Goal: Task Accomplishment & Management: Use online tool/utility

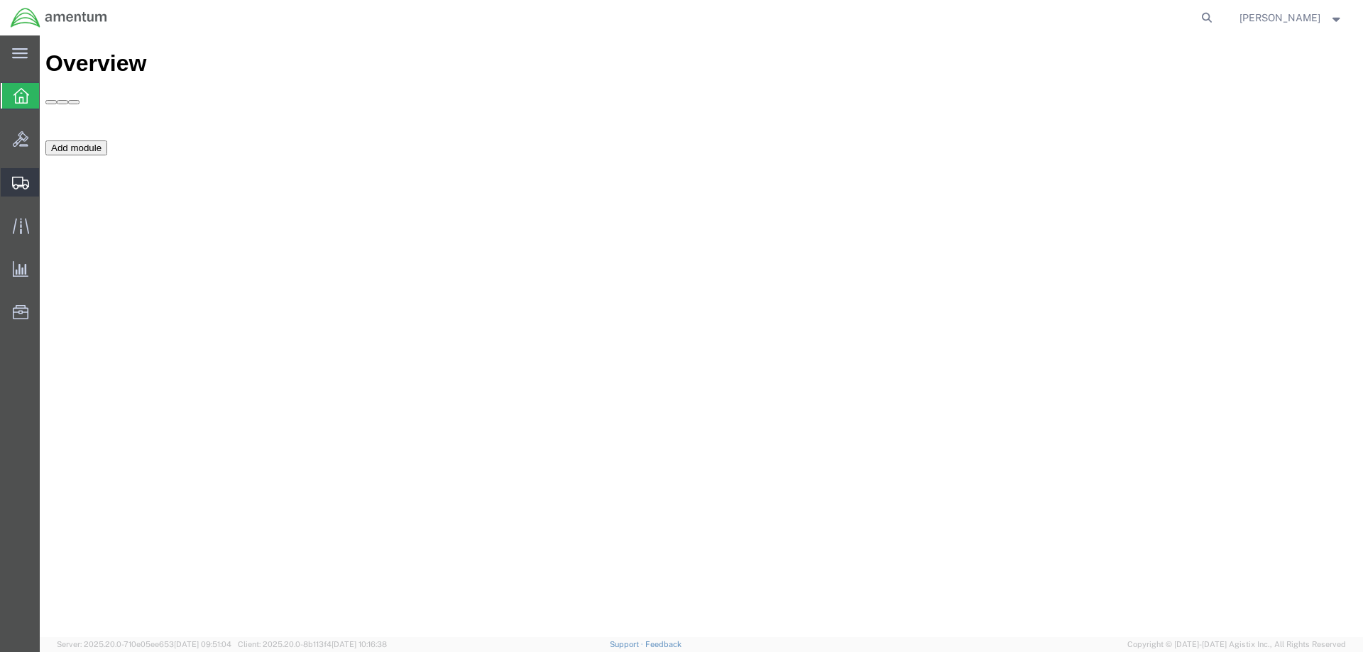
click at [0, 0] on span "Shipment Manager" at bounding box center [0, 0] width 0 height 0
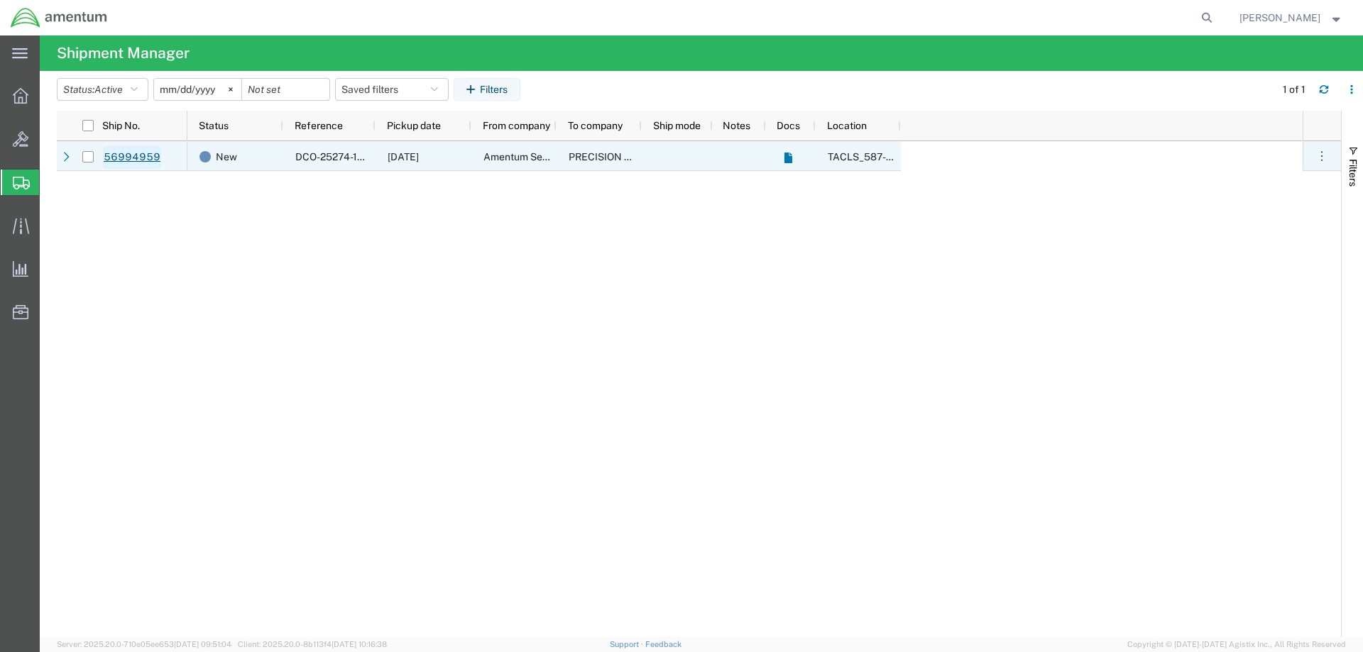
click at [118, 154] on link "56994959" at bounding box center [132, 157] width 58 height 23
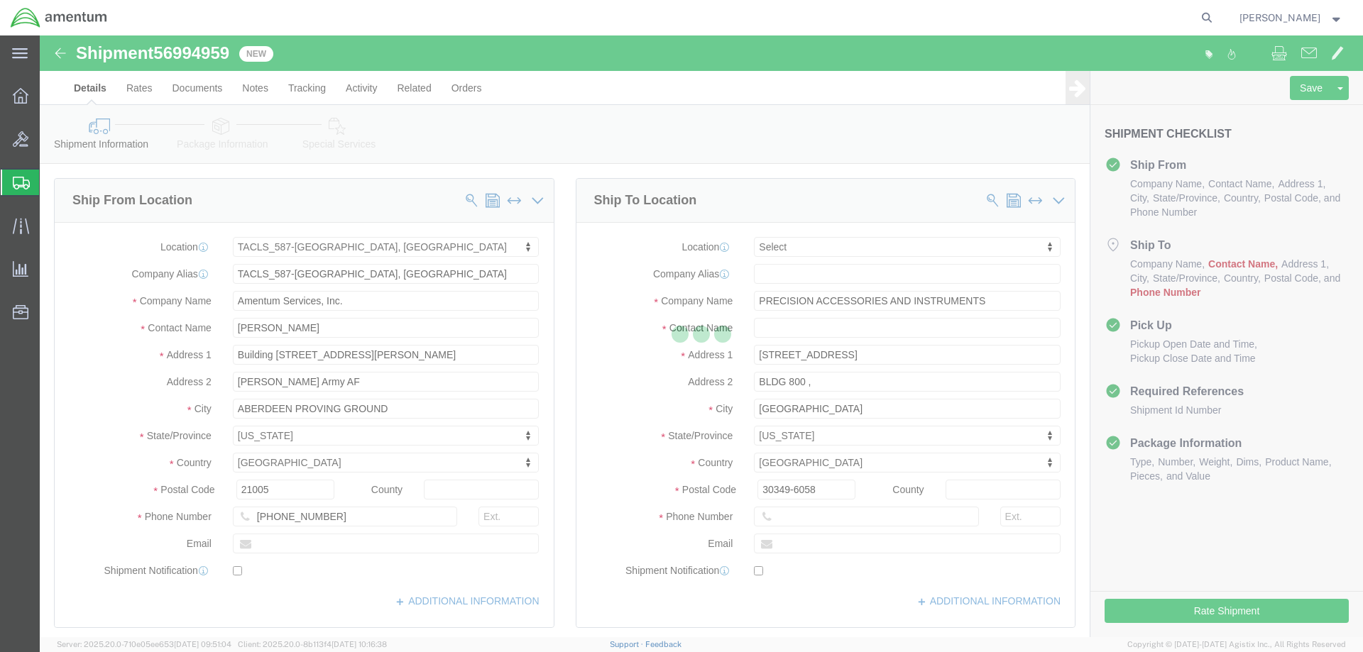
select select "42705"
select select
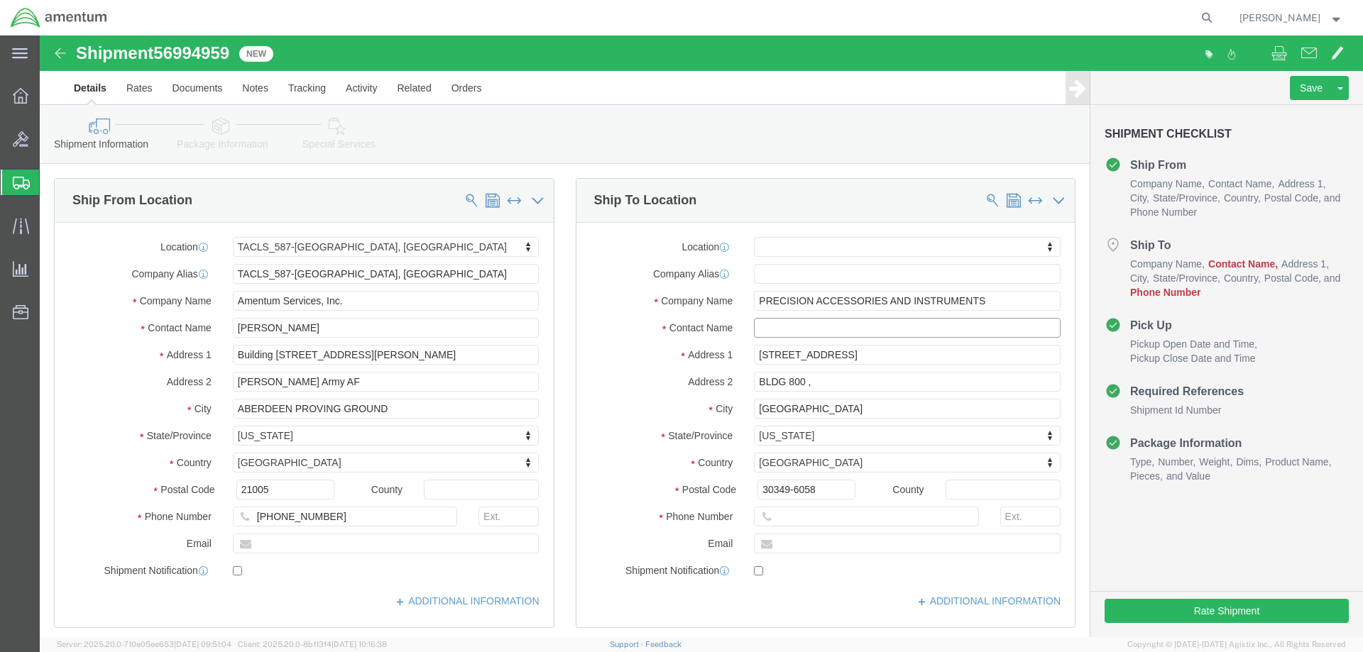
click input "text"
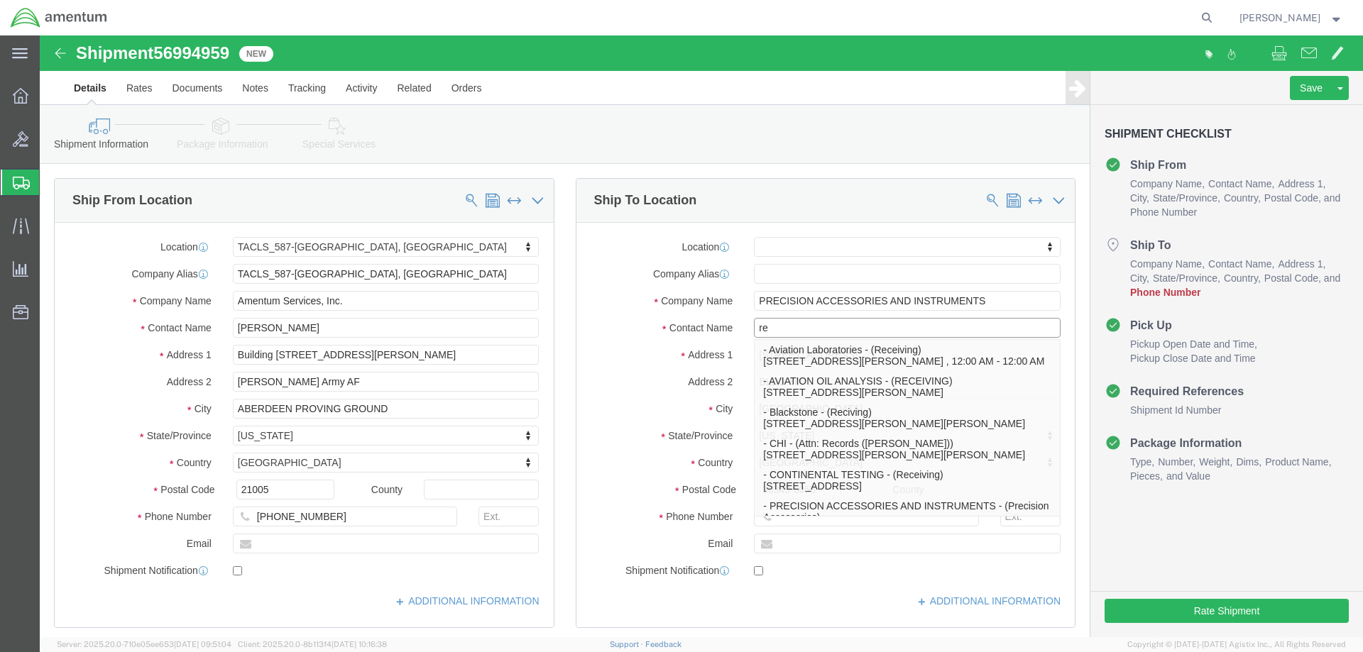
type input "r"
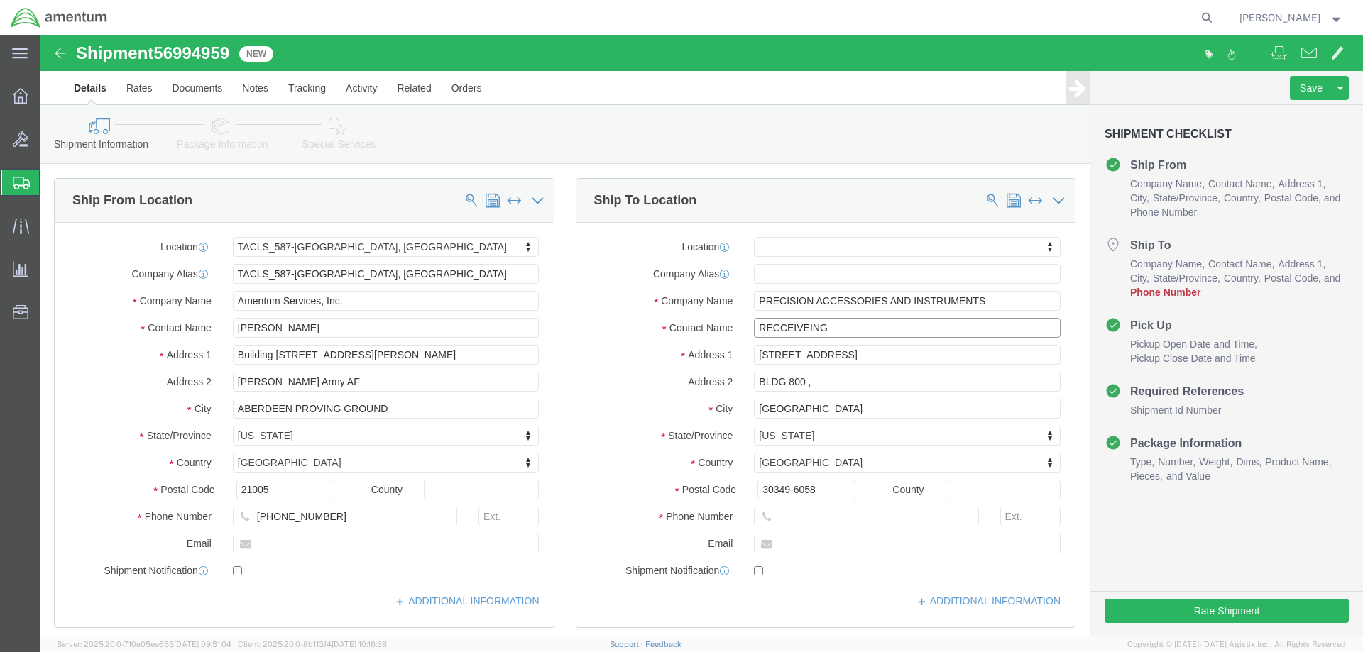
click input "RECCEIVEING"
click input "RECCEIVING"
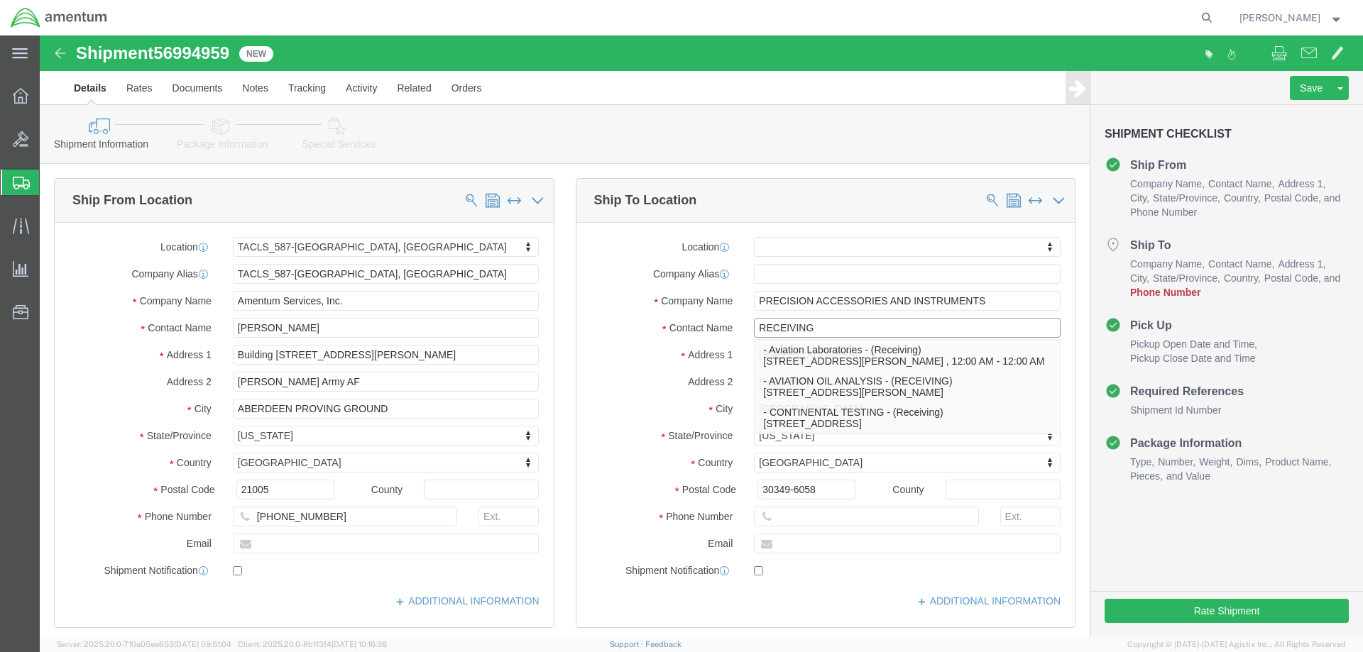
type input "RECEIVING"
click input "text"
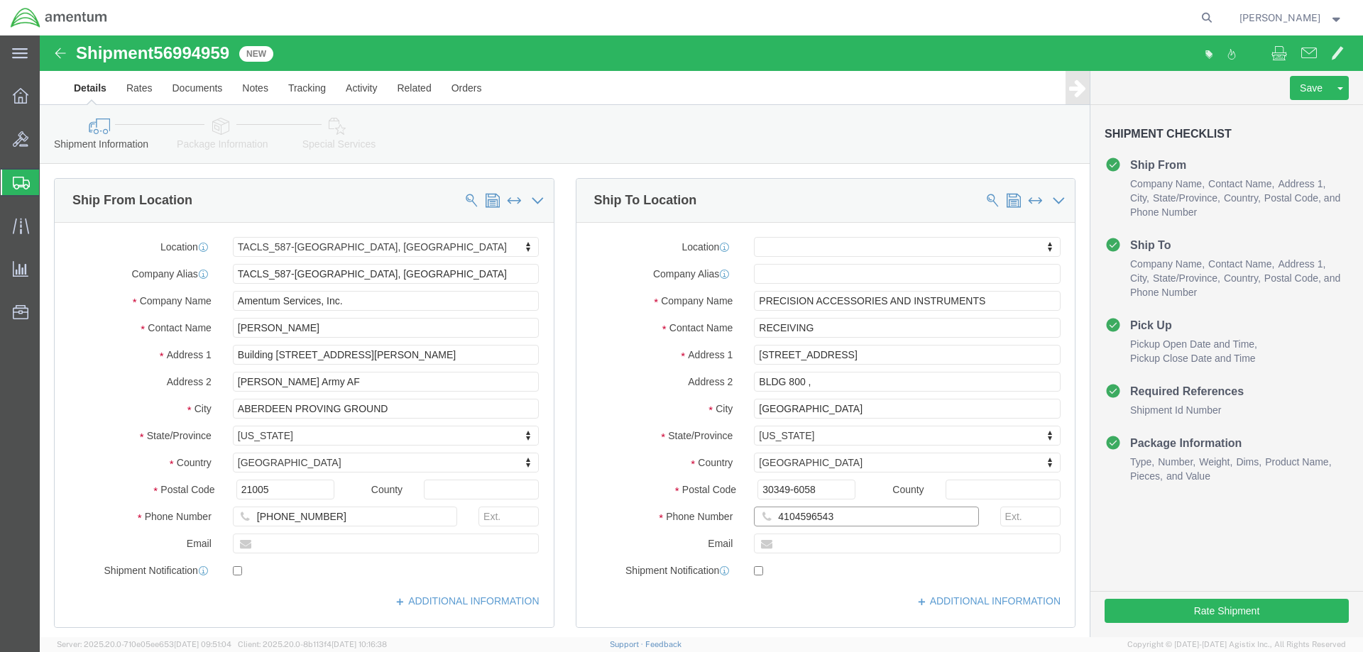
type input "4104596543"
click div "Rate Shipment"
click button "Rate Shipment"
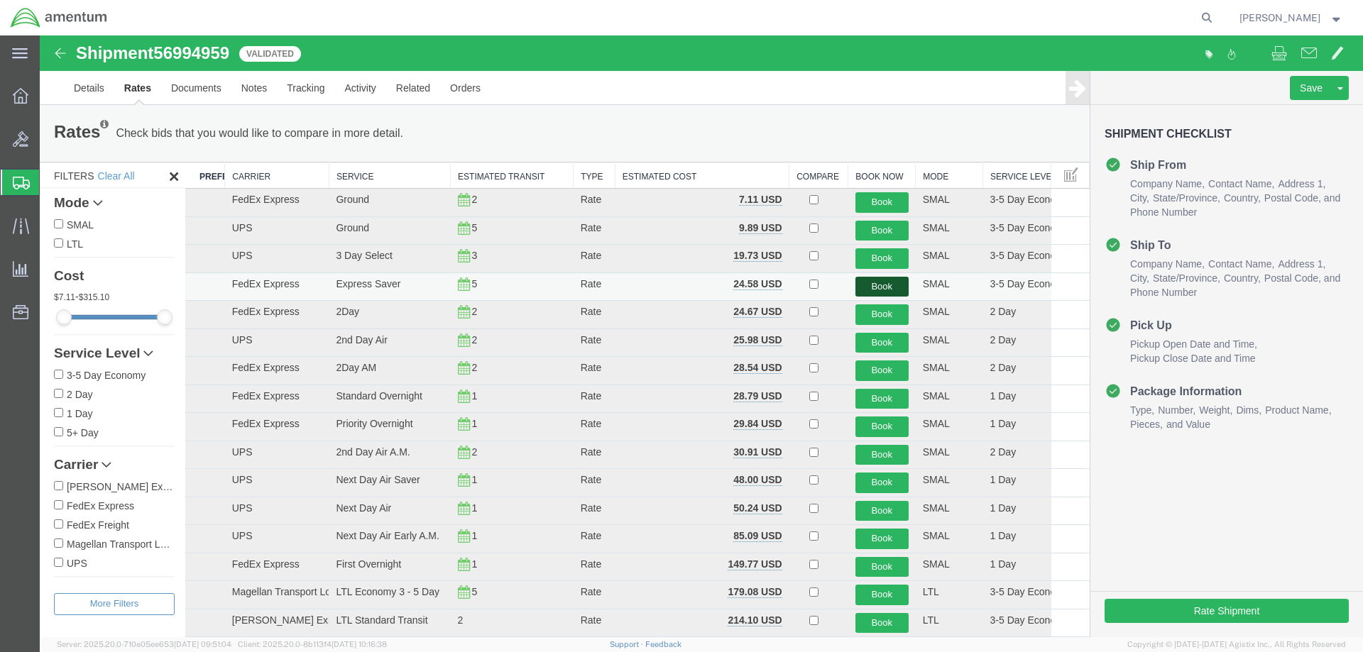
click at [868, 289] on button "Book" at bounding box center [881, 287] width 53 height 21
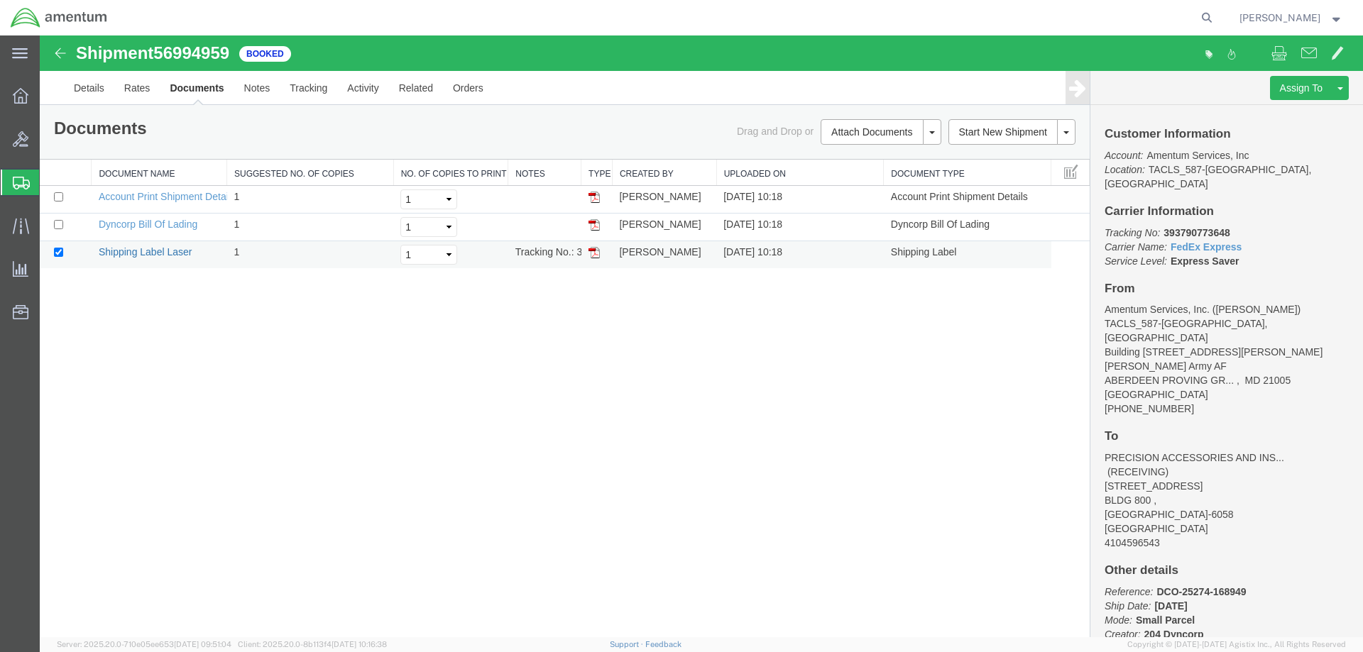
click at [155, 250] on link "Shipping Label Laser" at bounding box center [146, 251] width 94 height 11
